Goal: Communication & Community: Answer question/provide support

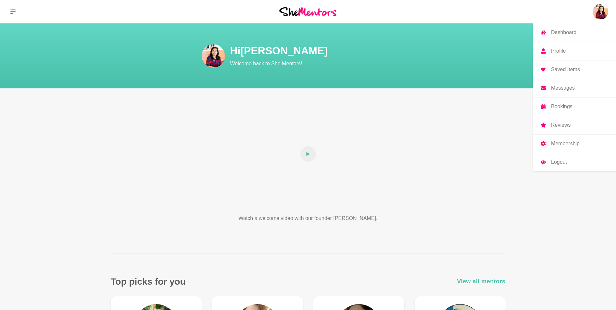
click at [572, 89] on p "Messages" at bounding box center [563, 87] width 24 height 5
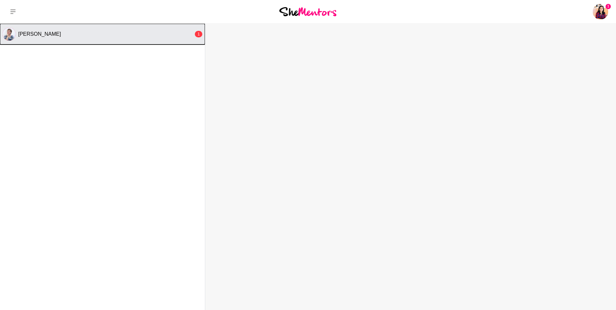
click at [165, 34] on div "[PERSON_NAME]" at bounding box center [105, 34] width 175 height 6
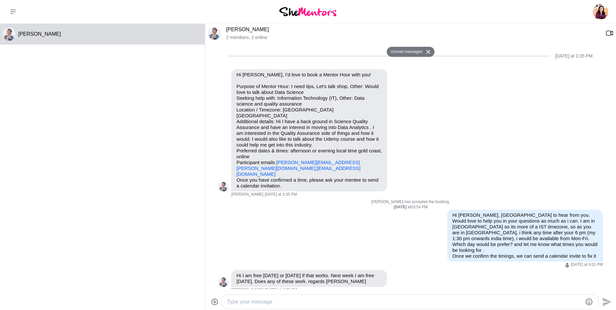
click at [328, 290] on div "[PERSON_NAME] 2 members , 2 online Unread messages [DATE] at 3:35 PM Reply Pin …" at bounding box center [410, 167] width 410 height 286
click at [327, 299] on textarea "Type your message" at bounding box center [404, 302] width 355 height 8
type textarea "s"
click at [440, 298] on textarea "lets take the earliest slot so that you don't have to wait long. We will fix [D…" at bounding box center [404, 302] width 355 height 8
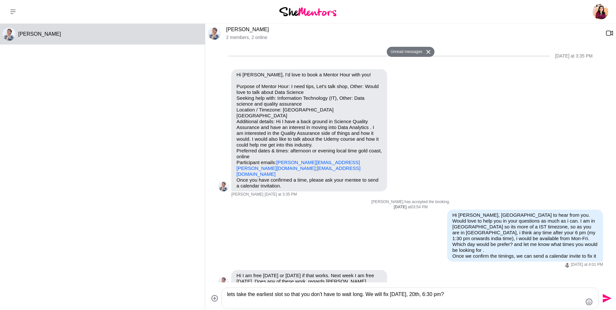
type textarea "lets take the earliest slot so that you don't have to wait long. We will fix [D…"
click at [611, 299] on icon "Send" at bounding box center [606, 298] width 10 height 10
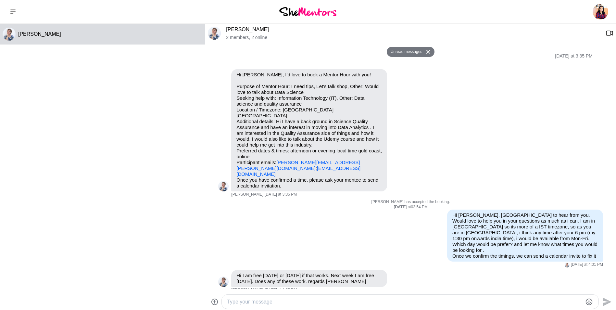
scroll to position [14, 0]
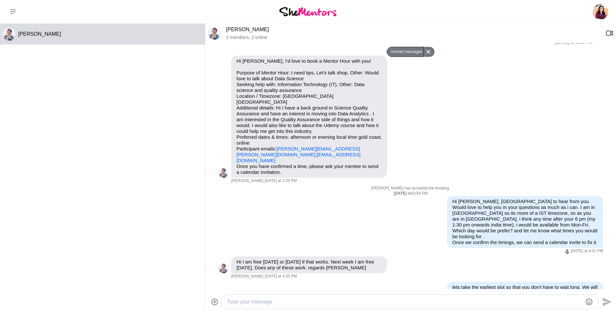
click at [404, 51] on button "Unread messages" at bounding box center [404, 52] width 37 height 10
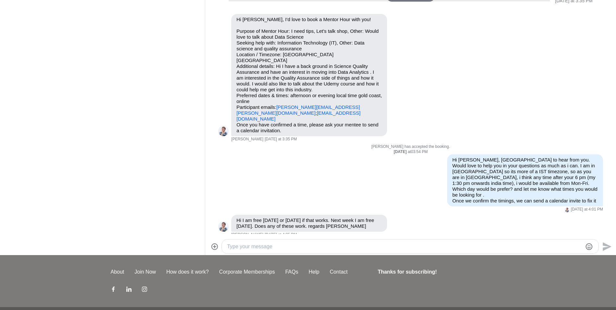
scroll to position [0, 0]
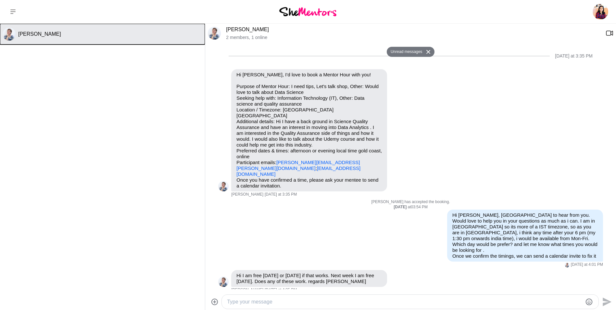
click at [24, 36] on span "[PERSON_NAME]" at bounding box center [39, 34] width 43 height 6
